Goal: Register for event/course

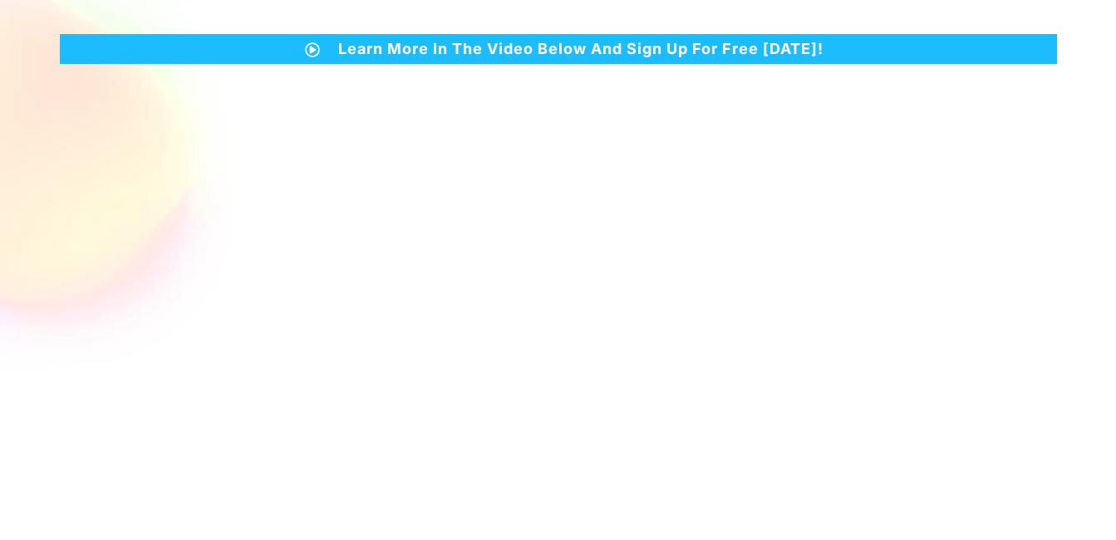
scroll to position [565, 0]
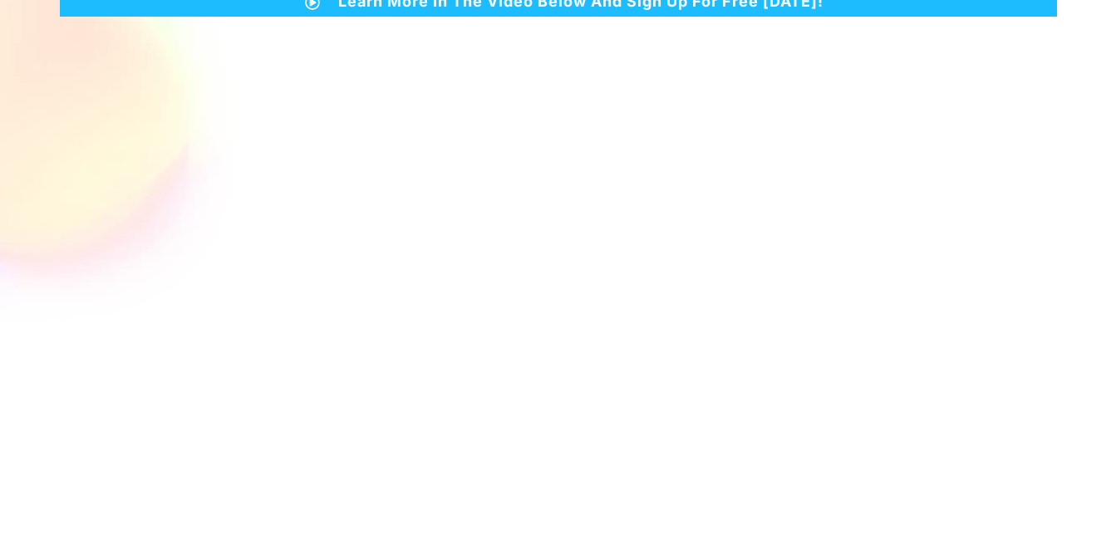
click at [1078, 356] on div at bounding box center [558, 33] width 1116 height 1123
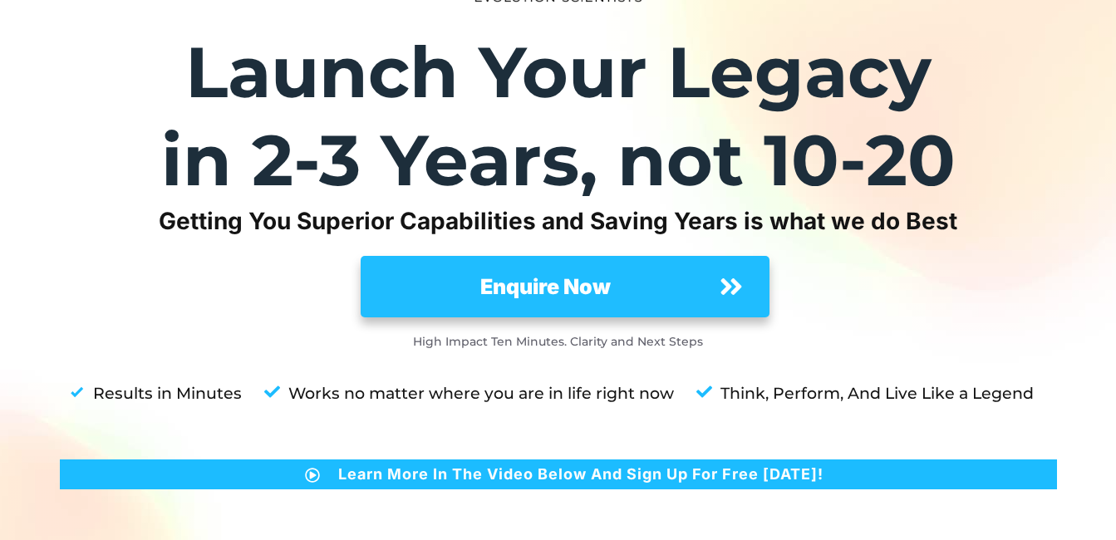
scroll to position [60, 0]
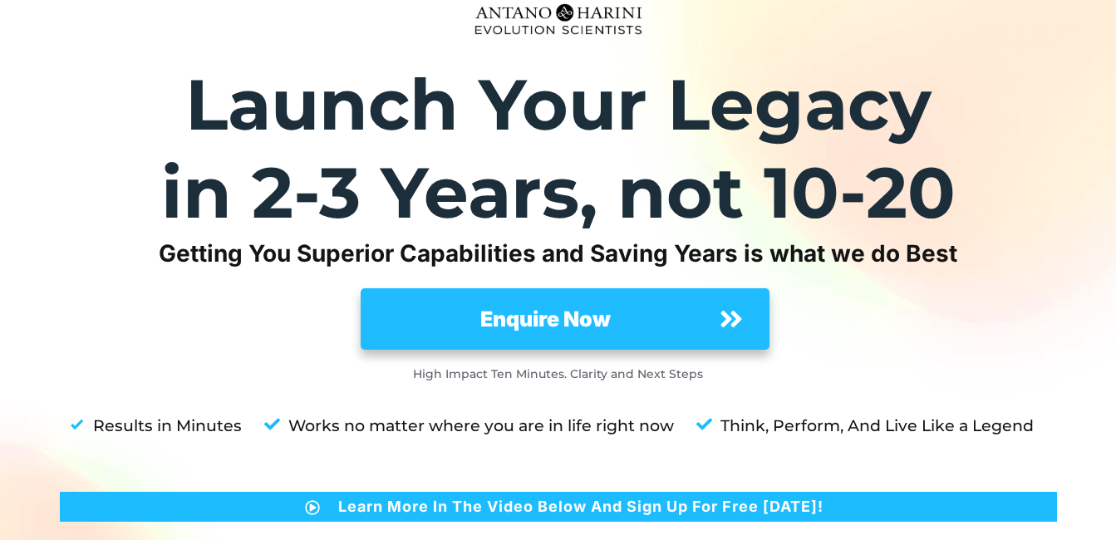
click at [688, 325] on span "Enquire Now" at bounding box center [545, 319] width 320 height 32
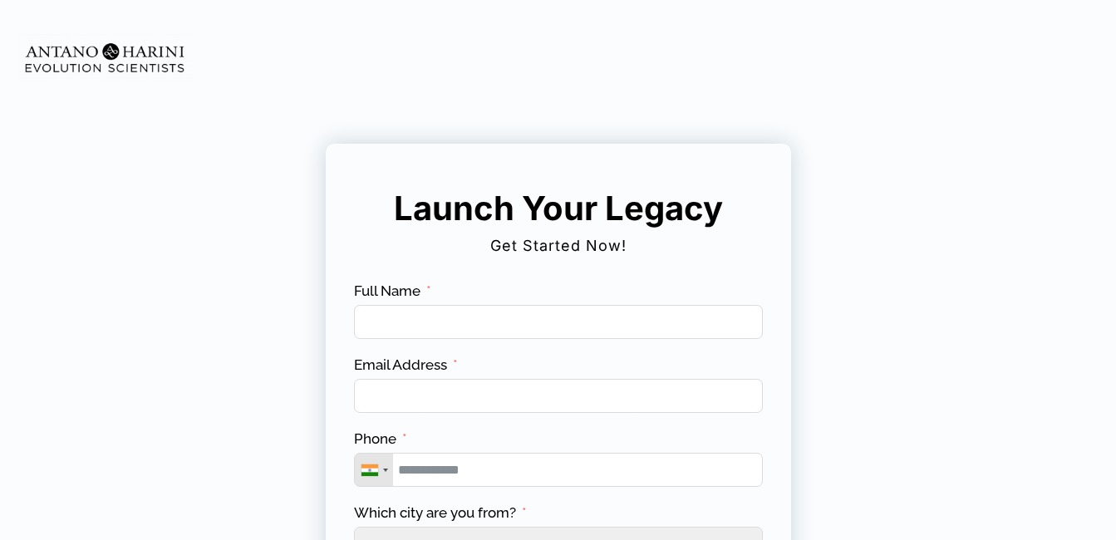
scroll to position [346, 0]
